Goal: Transaction & Acquisition: Purchase product/service

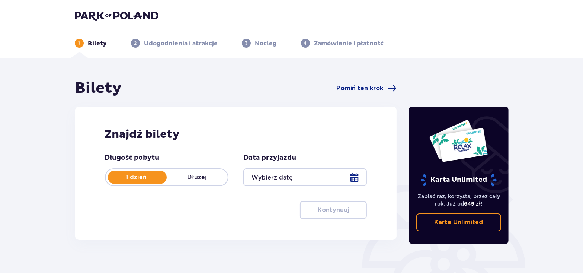
click at [352, 176] on div at bounding box center [305, 177] width 124 height 18
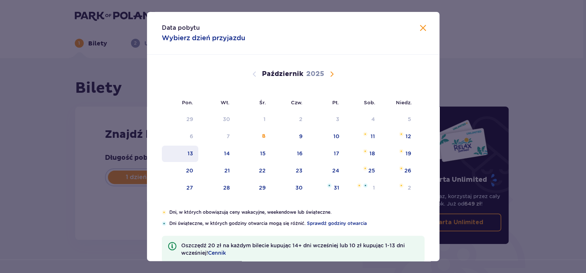
click at [185, 154] on div "13" at bounding box center [180, 154] width 37 height 16
type input "[DATE]"
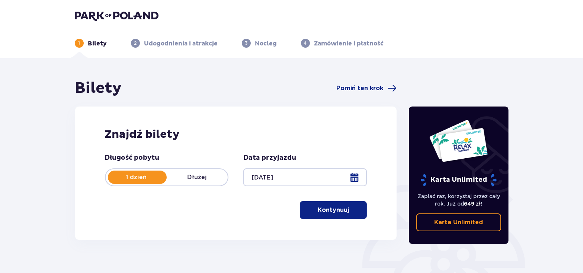
click at [329, 210] on p "Kontynuuj" at bounding box center [333, 210] width 31 height 8
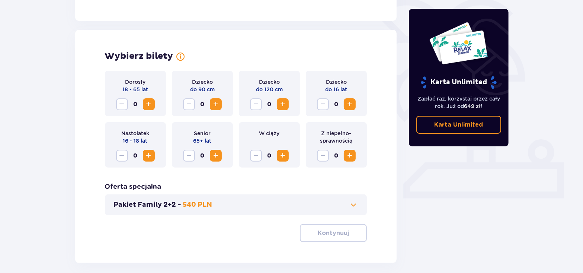
scroll to position [207, 0]
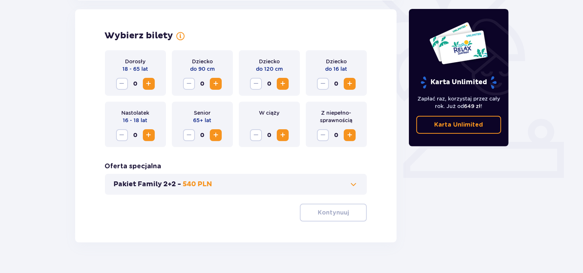
click at [218, 132] on span "Zwiększ" at bounding box center [215, 135] width 9 height 9
click at [327, 211] on p "Kontynuuj" at bounding box center [333, 212] width 31 height 8
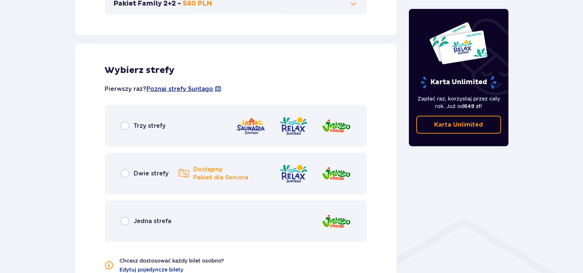
scroll to position [413, 0]
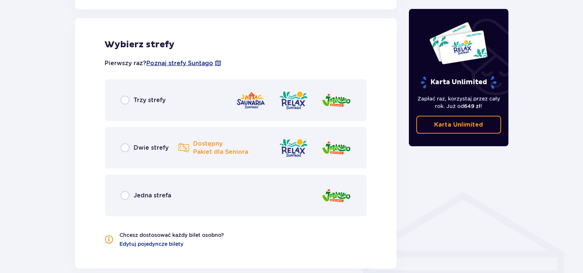
click at [122, 146] on input "radio" at bounding box center [125, 147] width 9 height 9
radio input "true"
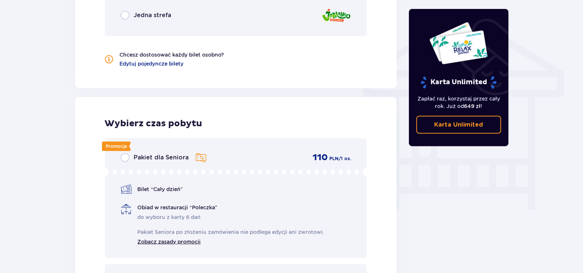
scroll to position [560, 0]
